Goal: Navigation & Orientation: Go to known website

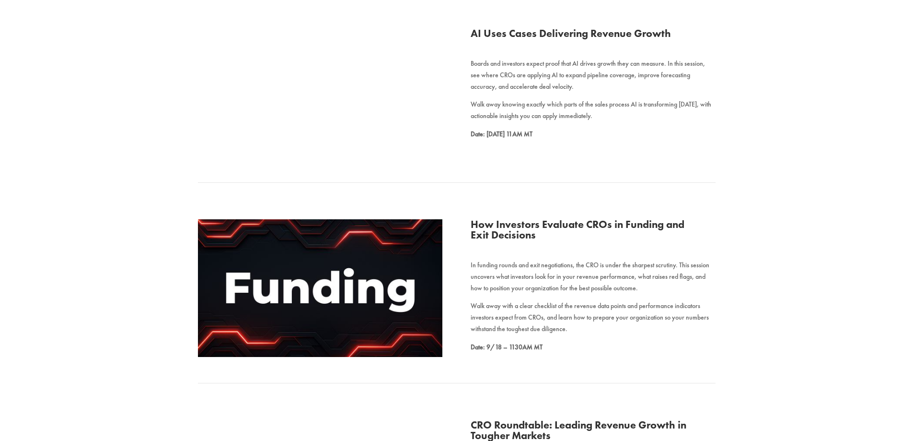
scroll to position [575, 0]
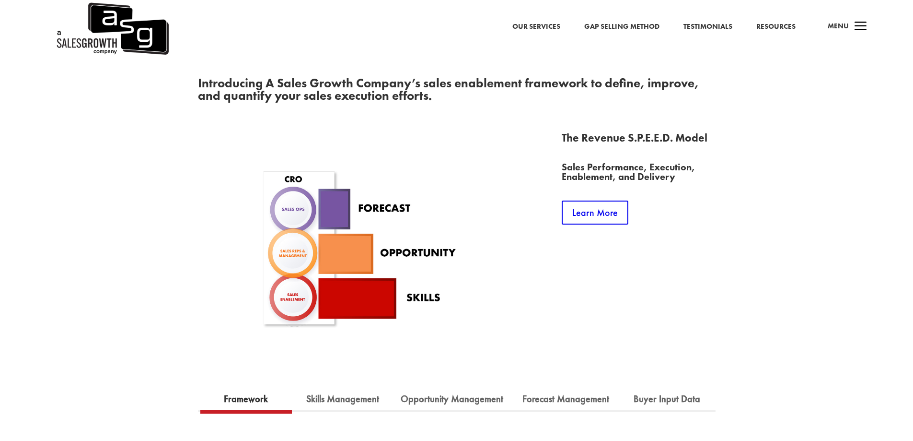
scroll to position [767, 0]
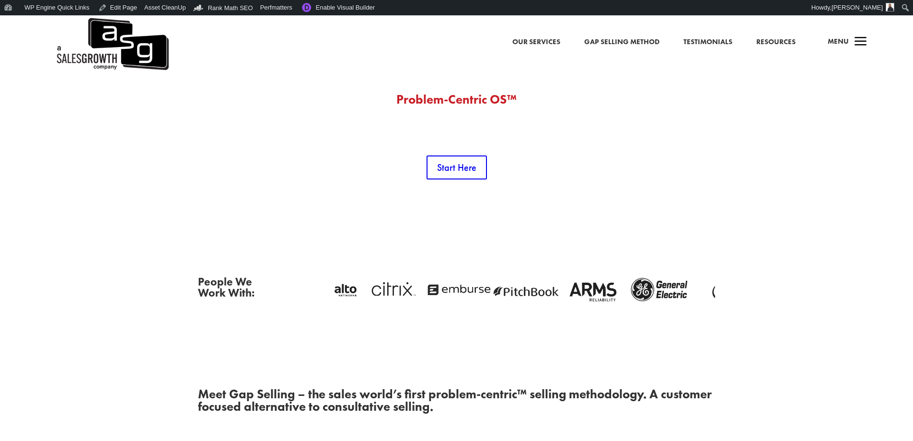
scroll to position [48, 0]
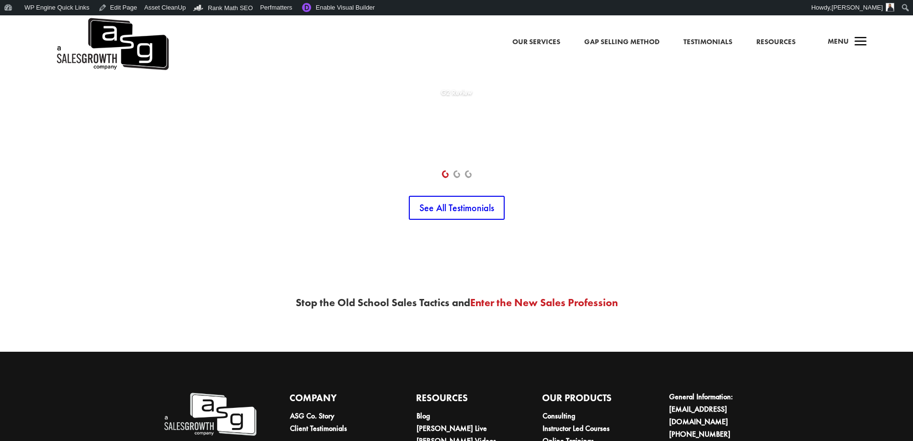
scroll to position [5158, 0]
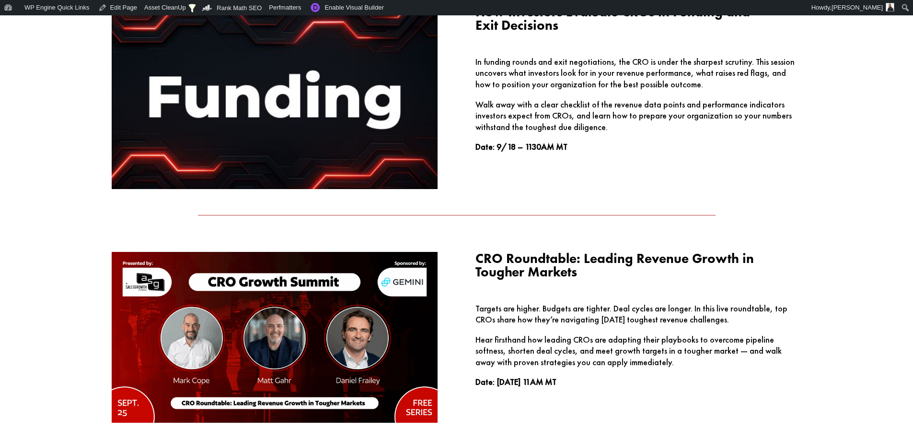
scroll to position [1342, 0]
